Goal: Find specific page/section: Find specific page/section

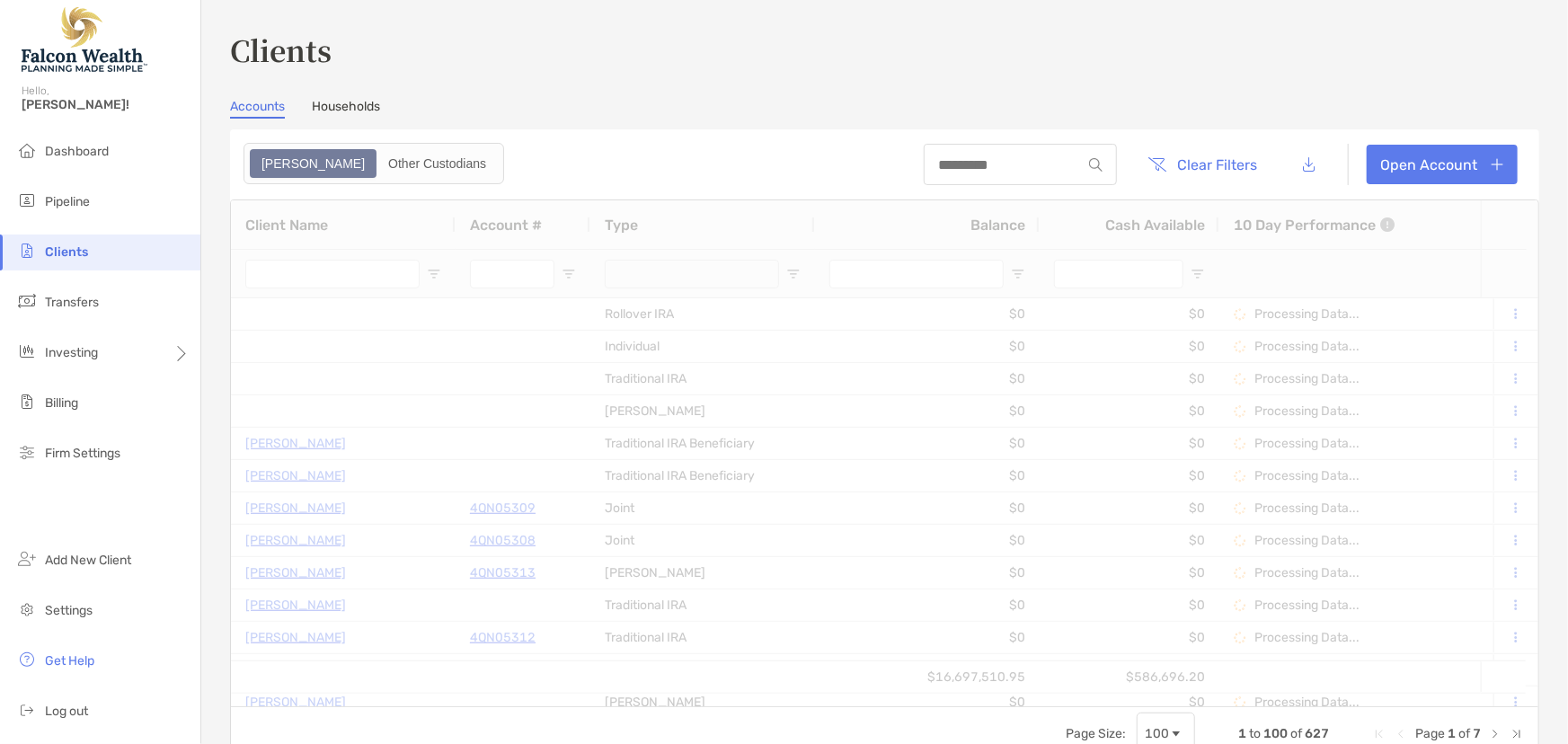
type input "****"
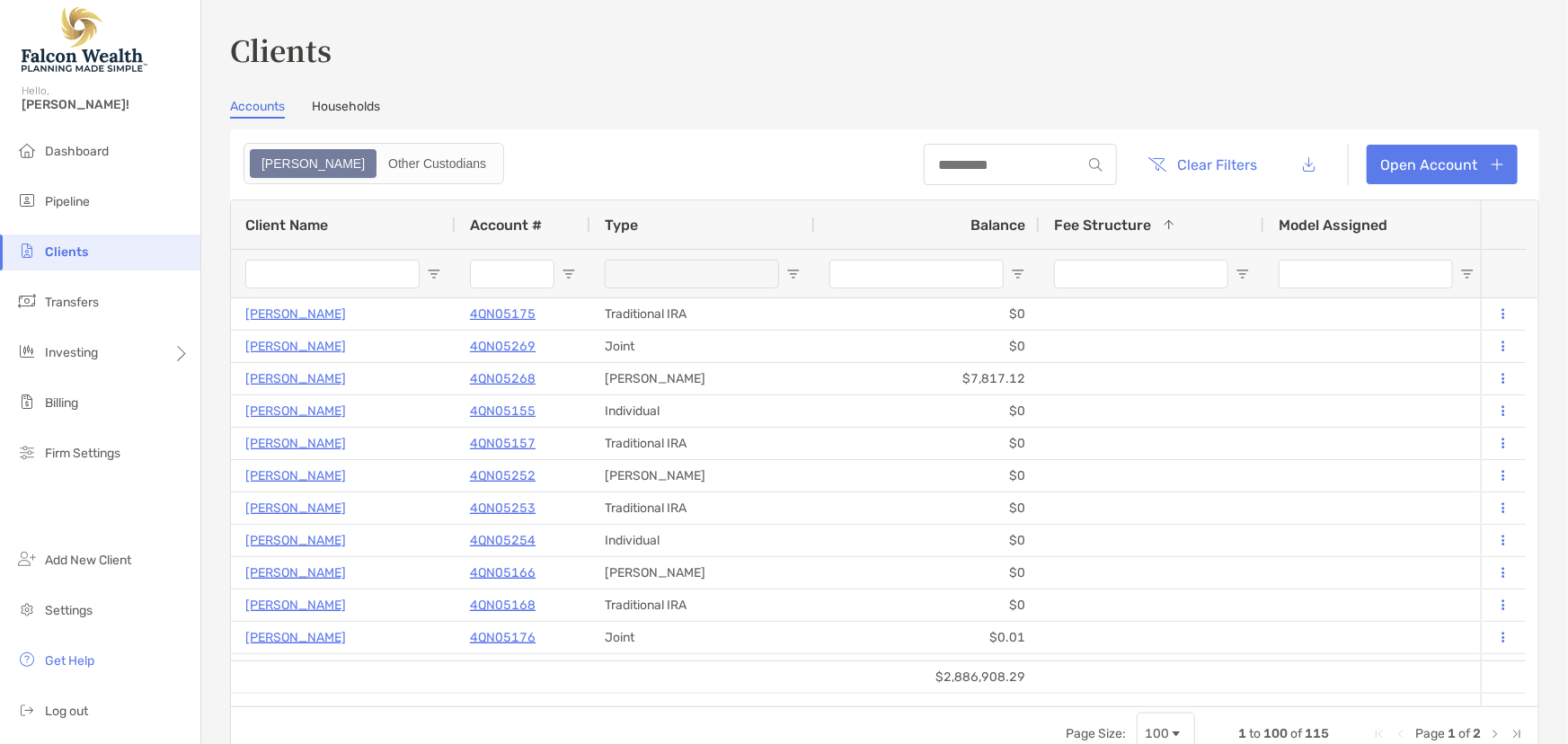
click at [323, 271] on input "Client Name Filter Input" at bounding box center [333, 273] width 174 height 29
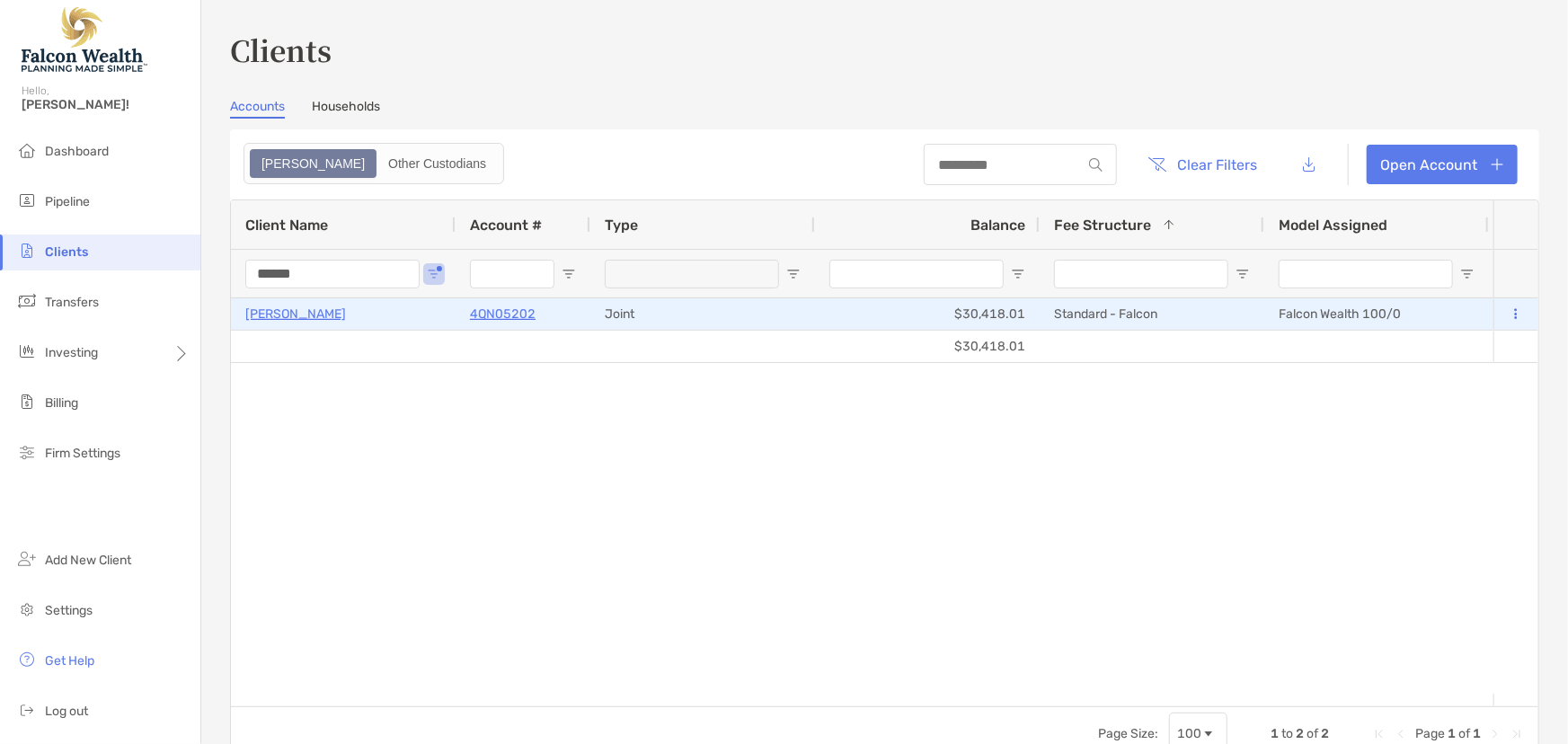
type input "******"
click at [506, 314] on p "4QN05202" at bounding box center [502, 314] width 66 height 22
